Goal: Navigation & Orientation: Find specific page/section

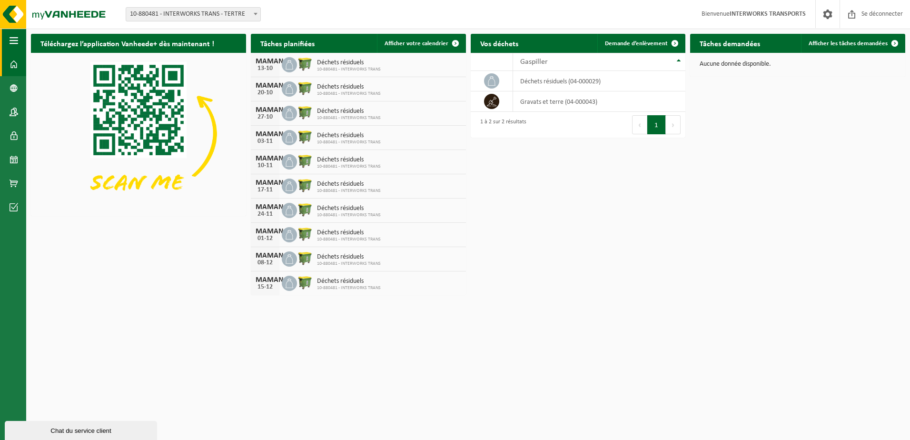
click at [13, 41] on span "button" at bounding box center [14, 41] width 9 height 24
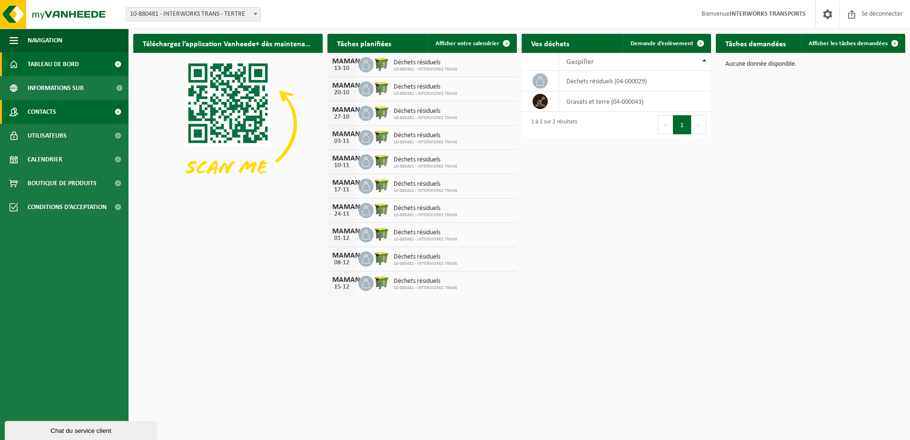
click at [67, 111] on link "Contacts" at bounding box center [64, 112] width 129 height 24
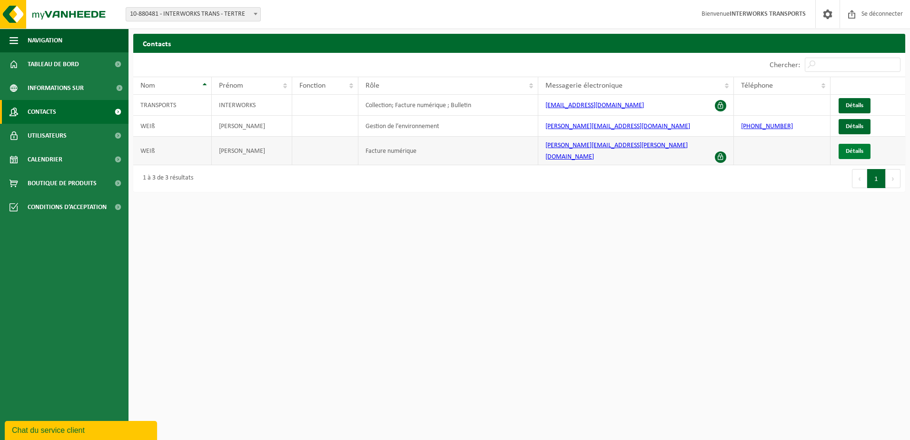
click at [850, 148] on span "Détails" at bounding box center [855, 151] width 18 height 6
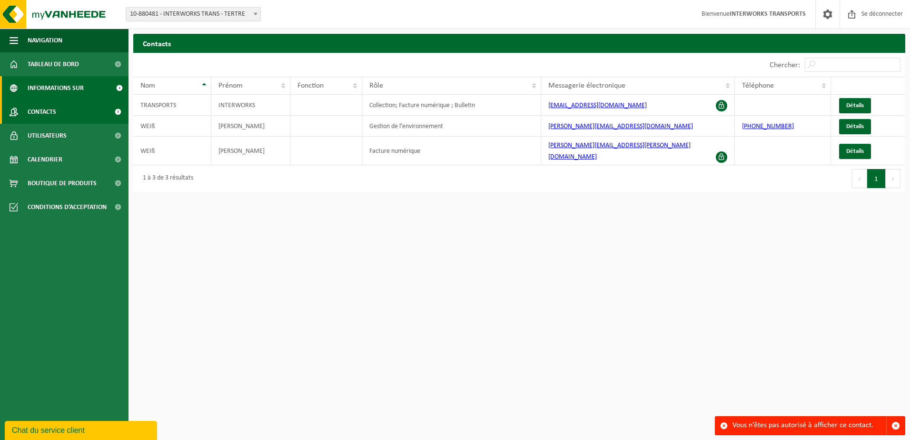
click at [54, 84] on span "Informations sur l’entreprise" at bounding box center [69, 88] width 82 height 24
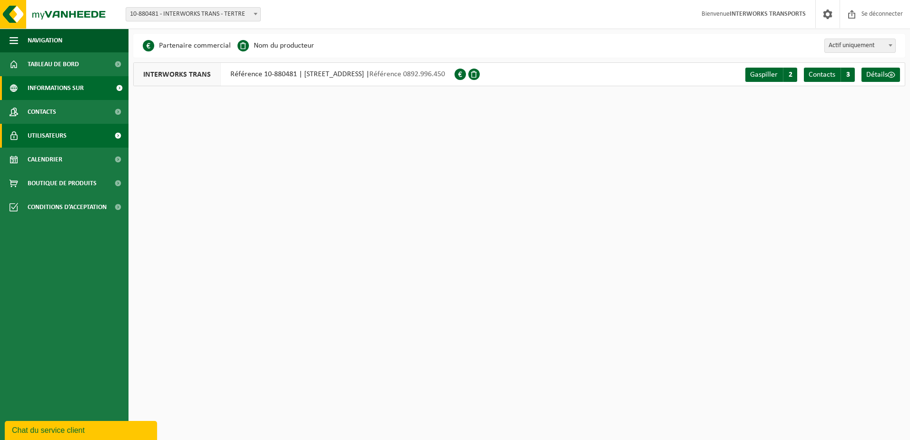
click at [46, 132] on span "Utilisateurs" at bounding box center [47, 136] width 39 height 24
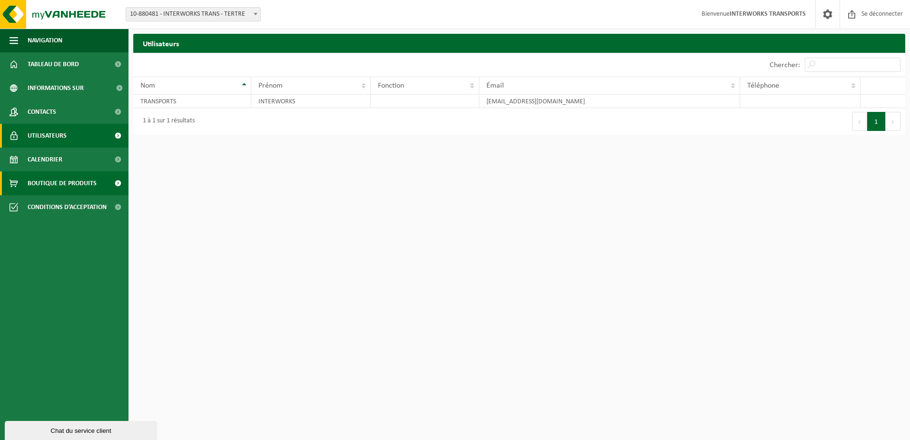
click at [72, 184] on span "Boutique de produits" at bounding box center [62, 183] width 69 height 24
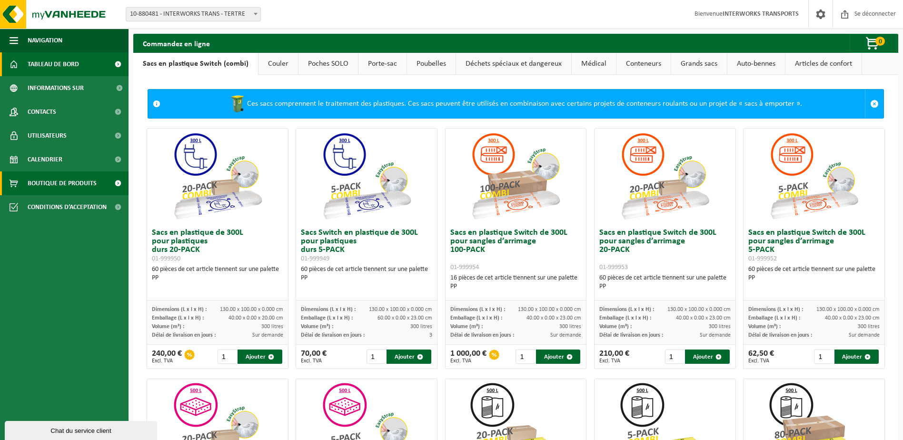
click at [51, 63] on span "Tableau de bord" at bounding box center [53, 64] width 51 height 24
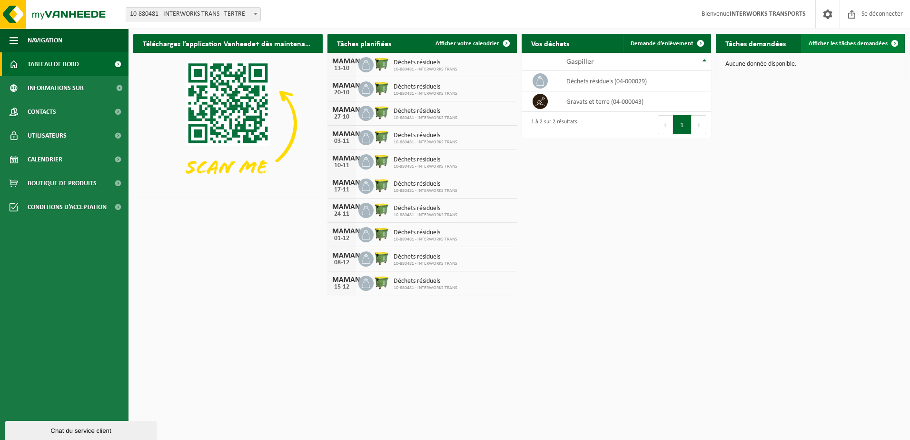
click at [894, 42] on span at bounding box center [894, 43] width 19 height 19
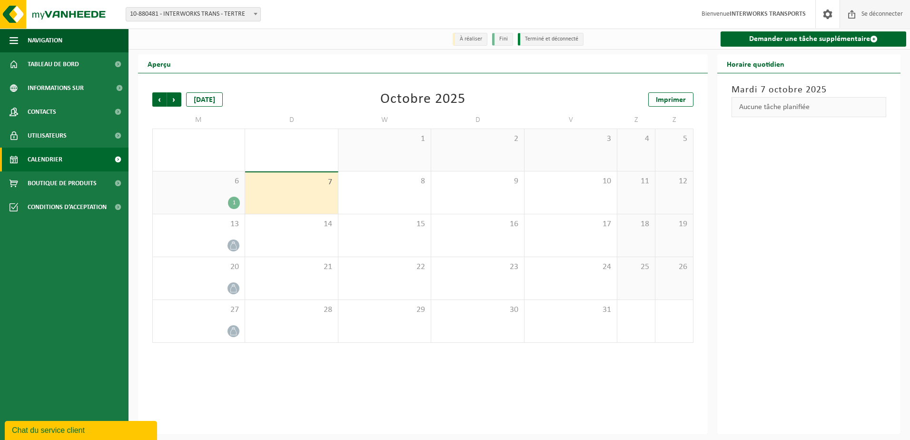
click at [882, 13] on span "Se déconnecter" at bounding box center [882, 14] width 46 height 28
